Goal: Task Accomplishment & Management: Manage account settings

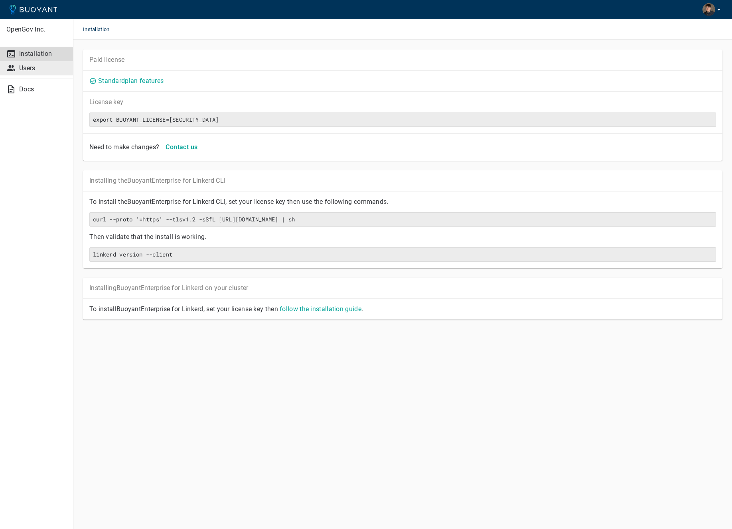
click at [40, 69] on p "Users" at bounding box center [42, 68] width 47 height 8
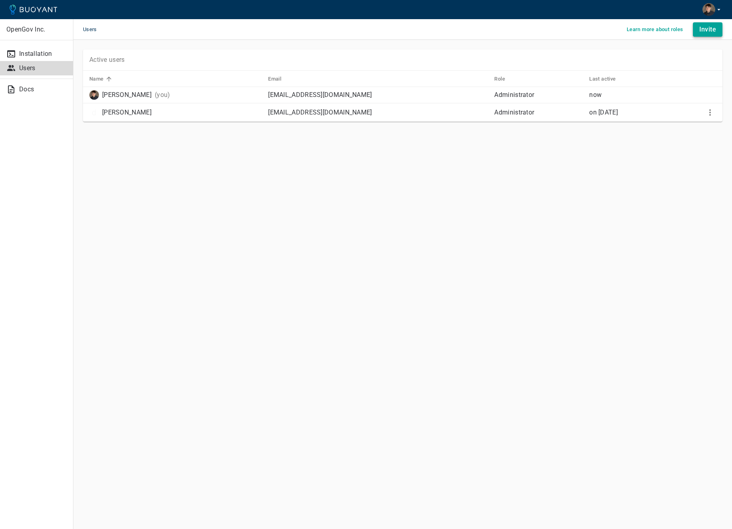
click at [713, 29] on h4 "Invite" at bounding box center [707, 30] width 17 height 8
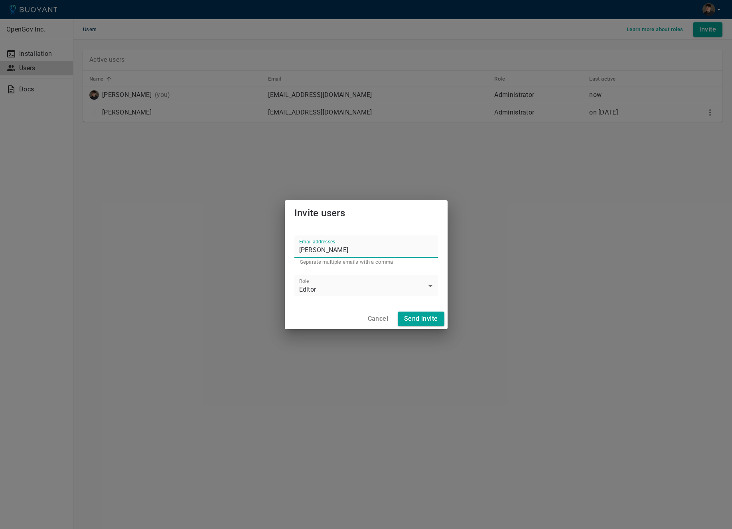
type input "[PERSON_NAME]"
click at [329, 247] on input "Email addresses" at bounding box center [366, 246] width 144 height 22
paste input "[EMAIL_ADDRESS][DOMAIN_NAME]"
type input "[EMAIL_ADDRESS][DOMAIN_NAME]"
click at [335, 290] on body "OpenGov Inc. Installation Users Docs Users Learn more about roles Invite Active…" at bounding box center [366, 264] width 732 height 529
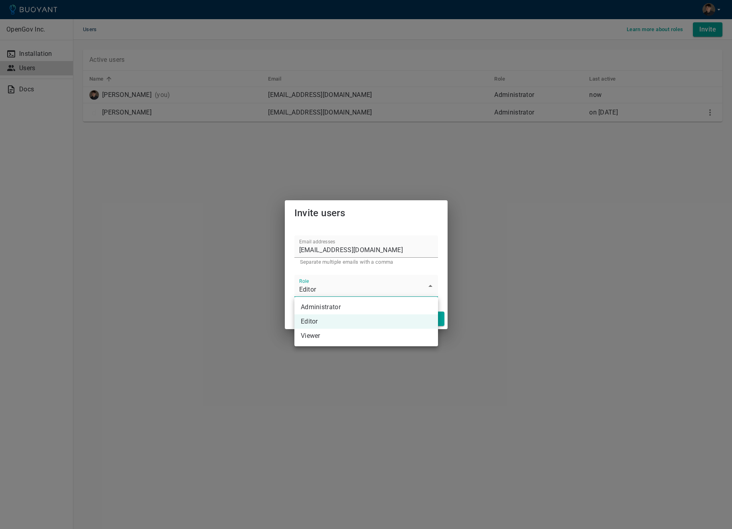
click at [325, 306] on li "Administrator" at bounding box center [366, 307] width 144 height 14
type input "Administrator"
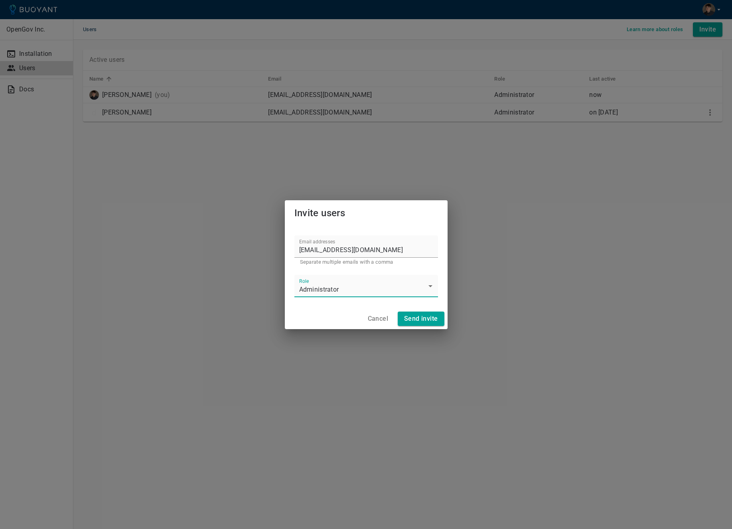
click at [437, 322] on h4 "Send invite" at bounding box center [421, 319] width 34 height 8
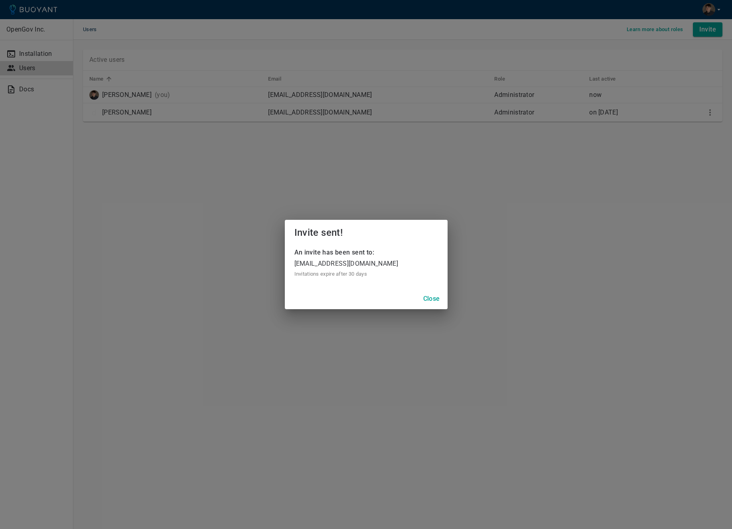
click at [439, 304] on button "Close" at bounding box center [432, 299] width 26 height 14
